Goal: Task Accomplishment & Management: Complete application form

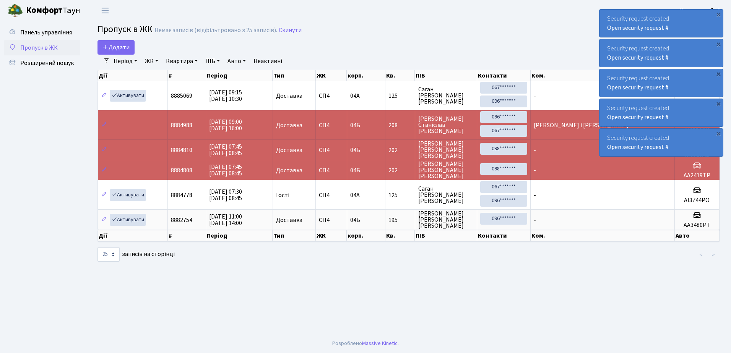
select select "25"
click at [66, 53] on link "Пропуск в ЖК" at bounding box center [42, 47] width 76 height 15
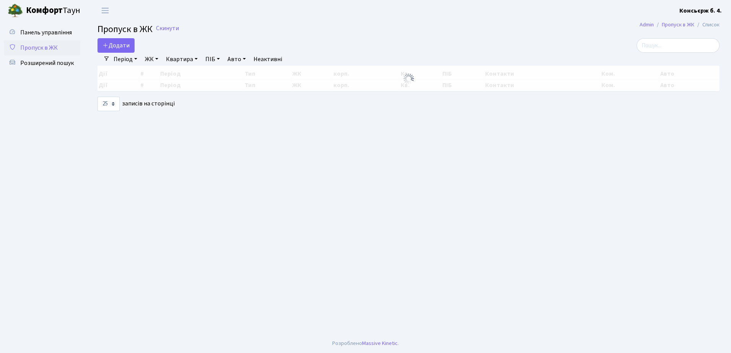
select select "25"
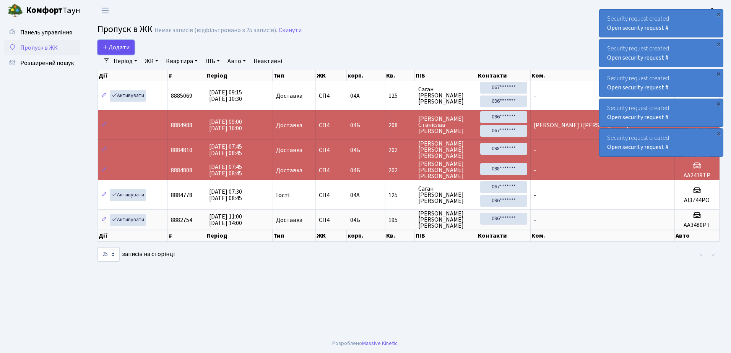
click at [122, 46] on span "Додати" at bounding box center [115, 47] width 27 height 8
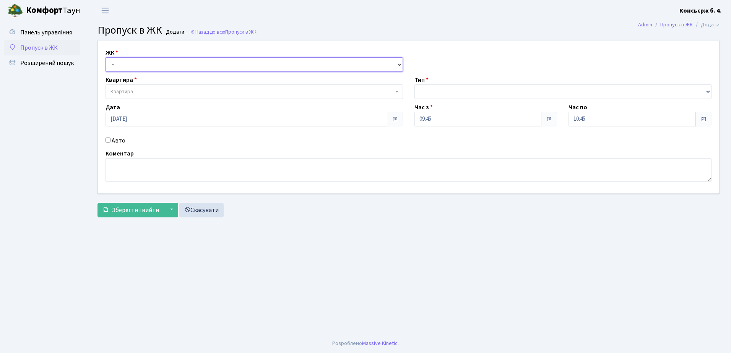
drag, startPoint x: 122, startPoint y: 61, endPoint x: 123, endPoint y: 67, distance: 5.9
click at [122, 61] on select "- СП4, Столичне шосе, 5" at bounding box center [254, 64] width 297 height 15
select select "325"
click at [106, 57] on select "- СП4, Столичне шосе, 5" at bounding box center [254, 64] width 297 height 15
select select
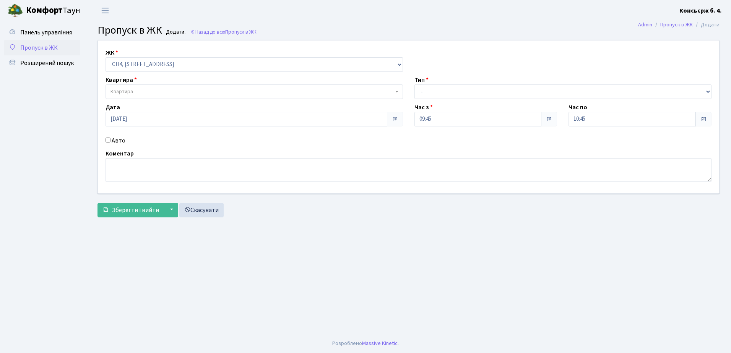
click at [130, 84] on label "Квартира" at bounding box center [121, 79] width 31 height 9
click at [130, 87] on span "Квартира" at bounding box center [254, 91] width 297 height 15
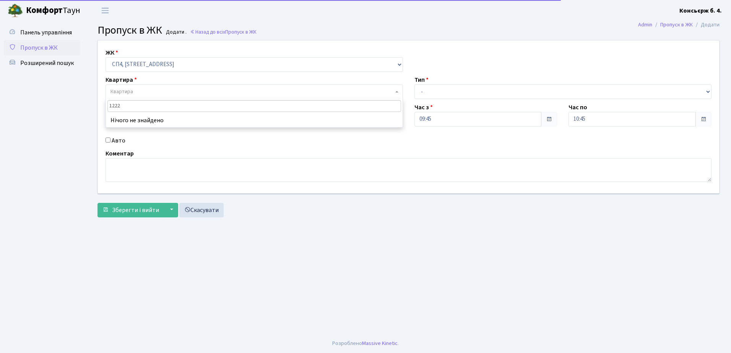
type input "122"
click at [442, 98] on select "- Доставка Таксі Гості Сервіс" at bounding box center [562, 91] width 297 height 15
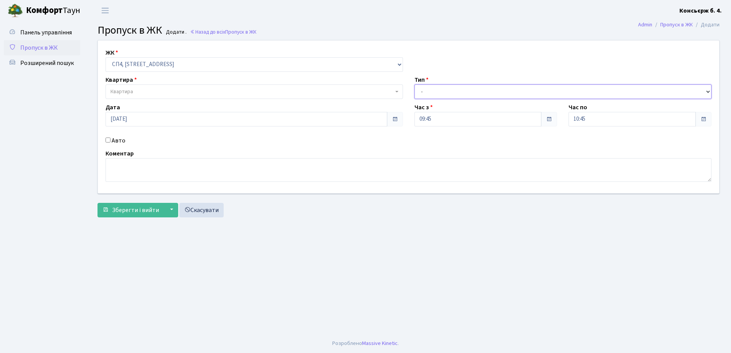
select select "1"
click at [414, 84] on select "- Доставка Таксі Гості Сервіс" at bounding box center [562, 91] width 297 height 15
click at [108, 141] on input "Авто" at bounding box center [108, 140] width 5 height 5
checkbox input "true"
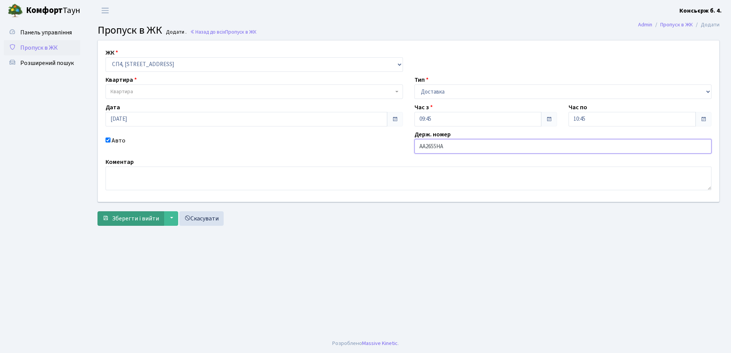
type input "AA2655HA"
click at [127, 218] on span "Зберегти і вийти" at bounding box center [135, 218] width 47 height 8
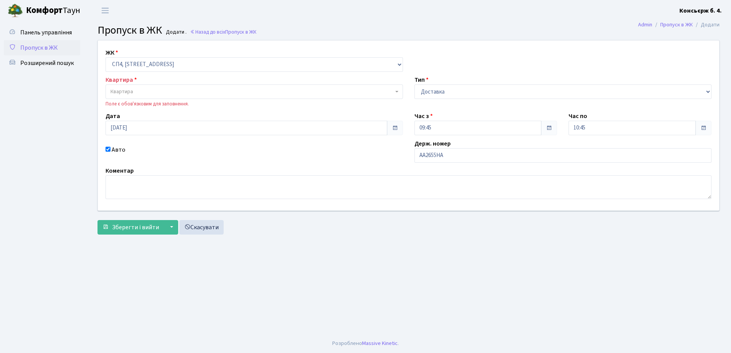
click at [145, 93] on span "Квартира" at bounding box center [251, 92] width 283 height 8
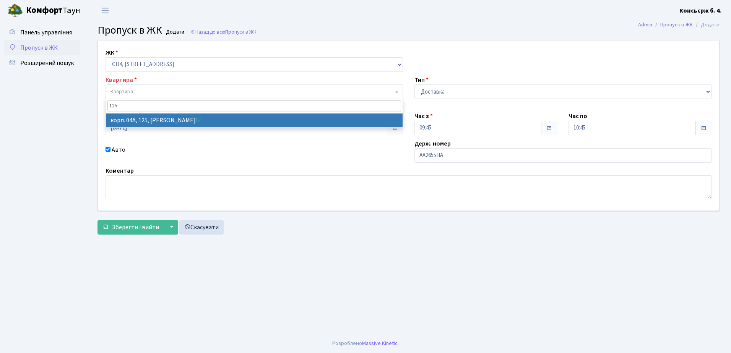
type input "125"
select select "21153"
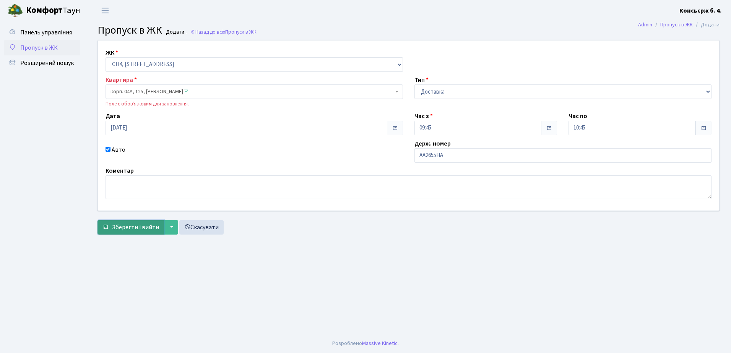
click at [142, 226] on span "Зберегти і вийти" at bounding box center [135, 227] width 47 height 8
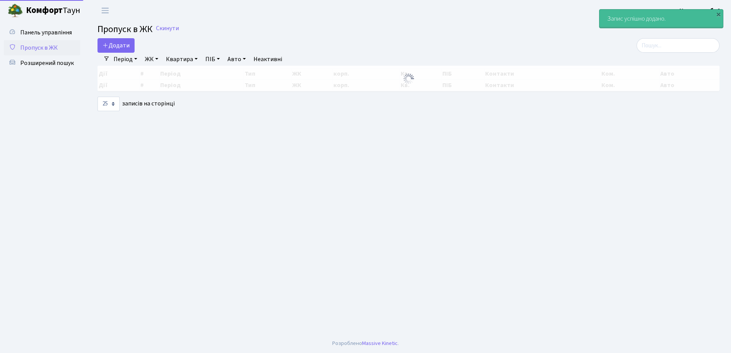
select select "25"
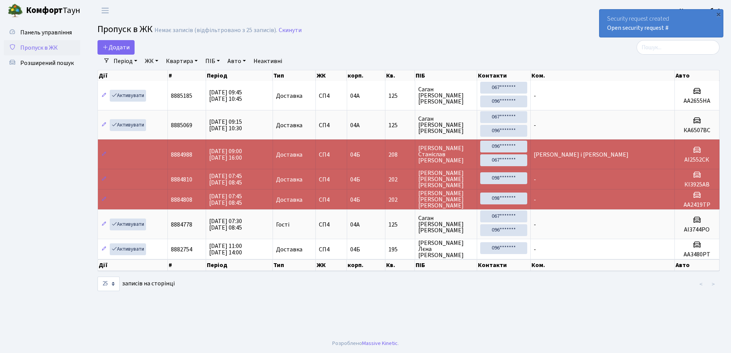
click at [44, 45] on span "Пропуск в ЖК" at bounding box center [38, 48] width 37 height 8
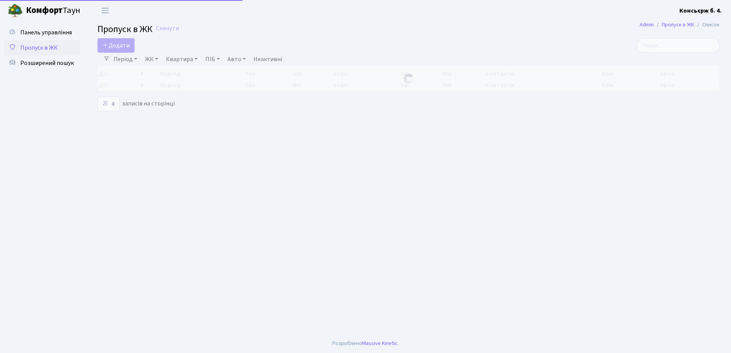
select select "25"
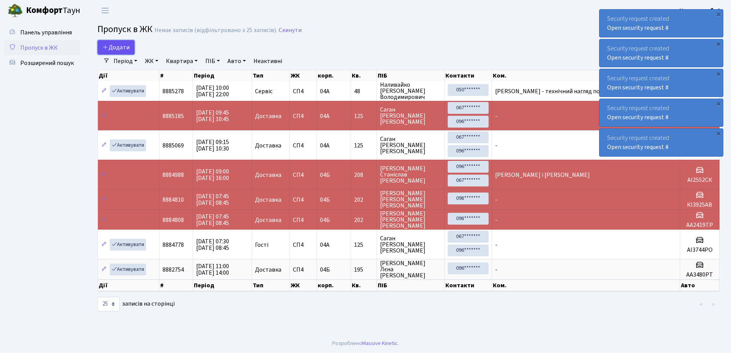
click at [127, 47] on span "Додати" at bounding box center [115, 47] width 27 height 8
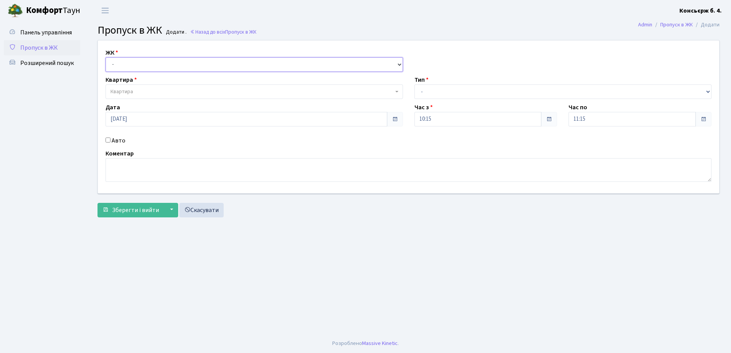
click at [132, 65] on select "- СП4, Столичне шосе, 5" at bounding box center [254, 64] width 297 height 15
select select "325"
click at [106, 57] on select "- СП4, Столичне шосе, 5" at bounding box center [254, 64] width 297 height 15
select select
click at [139, 89] on span "Квартира" at bounding box center [251, 92] width 283 height 8
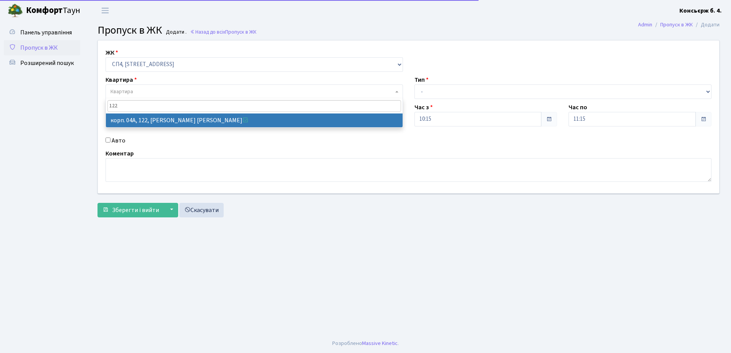
type input "122"
select select "21150"
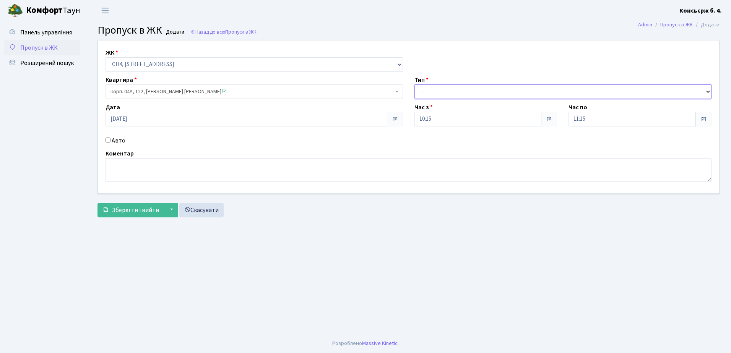
click at [419, 91] on select "- Доставка Таксі Гості Сервіс" at bounding box center [562, 91] width 297 height 15
select select "1"
click at [414, 84] on select "- Доставка Таксі Гості Сервіс" at bounding box center [562, 91] width 297 height 15
click at [108, 139] on input "Авто" at bounding box center [108, 140] width 5 height 5
checkbox input "true"
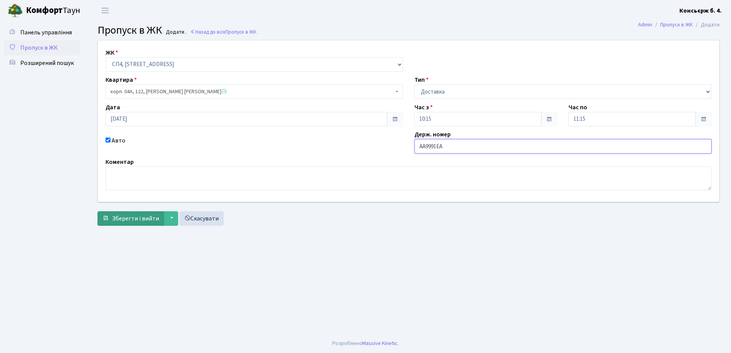
type input "AA9991EA"
click at [149, 219] on span "Зберегти і вийти" at bounding box center [135, 218] width 47 height 8
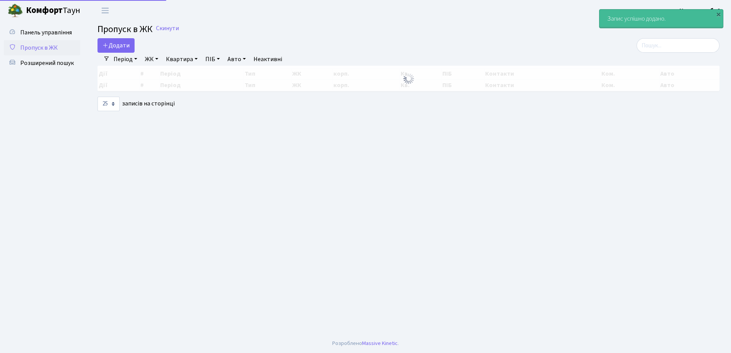
select select "25"
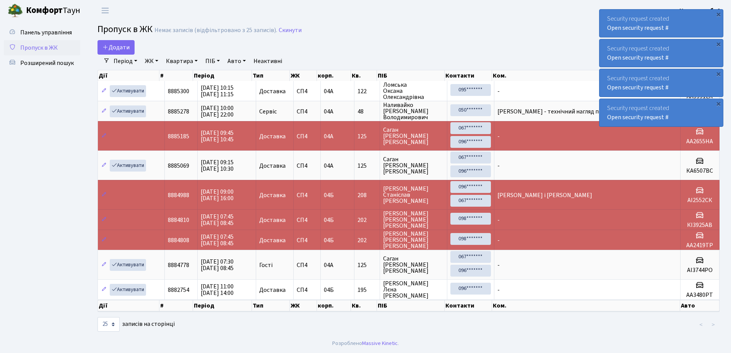
click at [54, 47] on span "Пропуск в ЖК" at bounding box center [38, 48] width 37 height 8
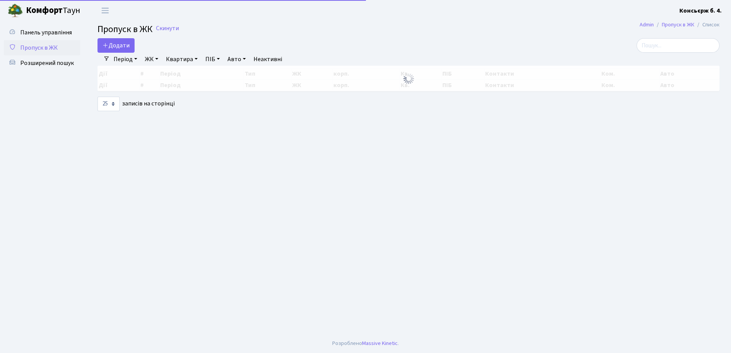
select select "25"
